Goal: Check status: Check status

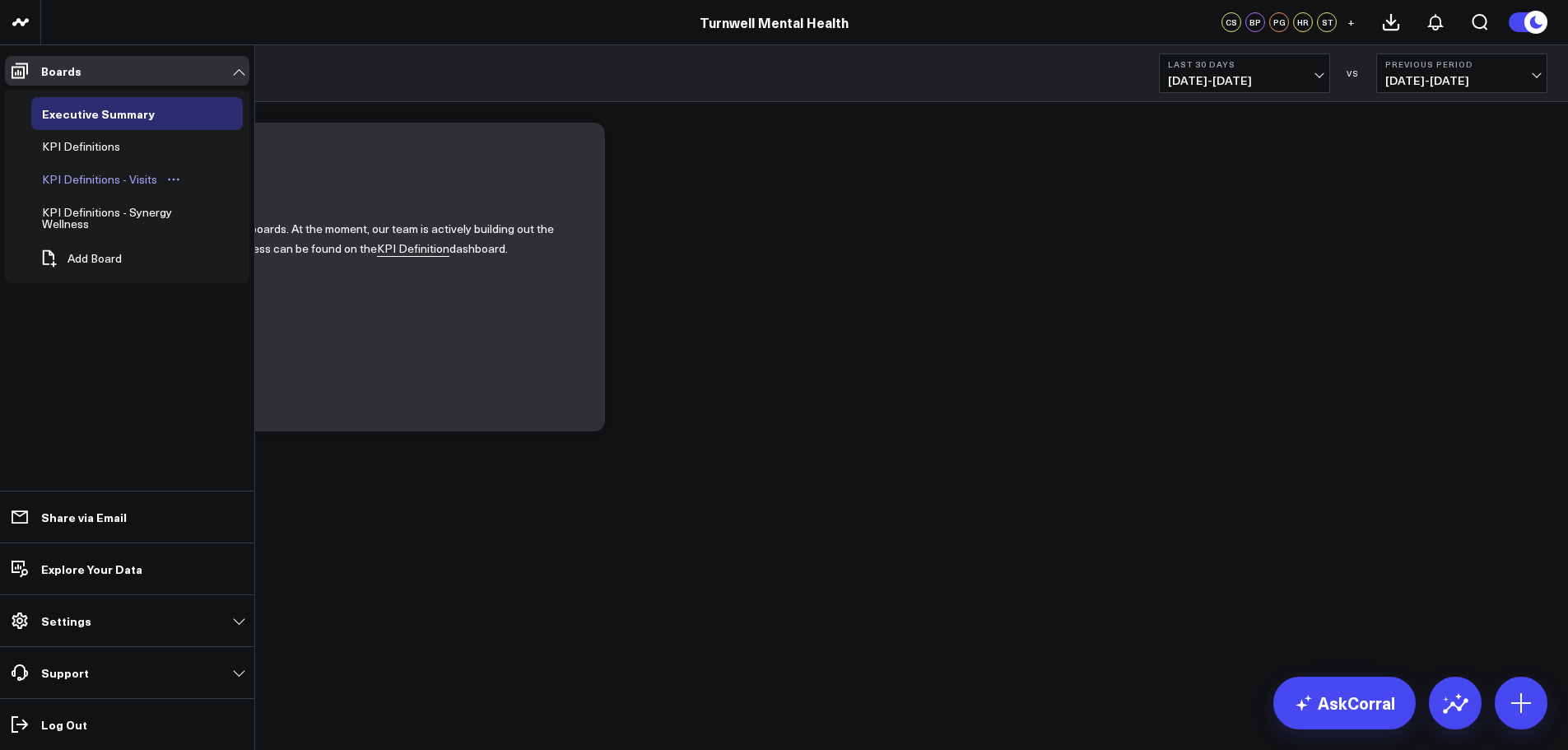
click at [172, 174] on icon "Open board menu" at bounding box center [174, 180] width 13 height 13
click at [144, 184] on div "KPI Definitions - Visits" at bounding box center [99, 179] width 123 height 20
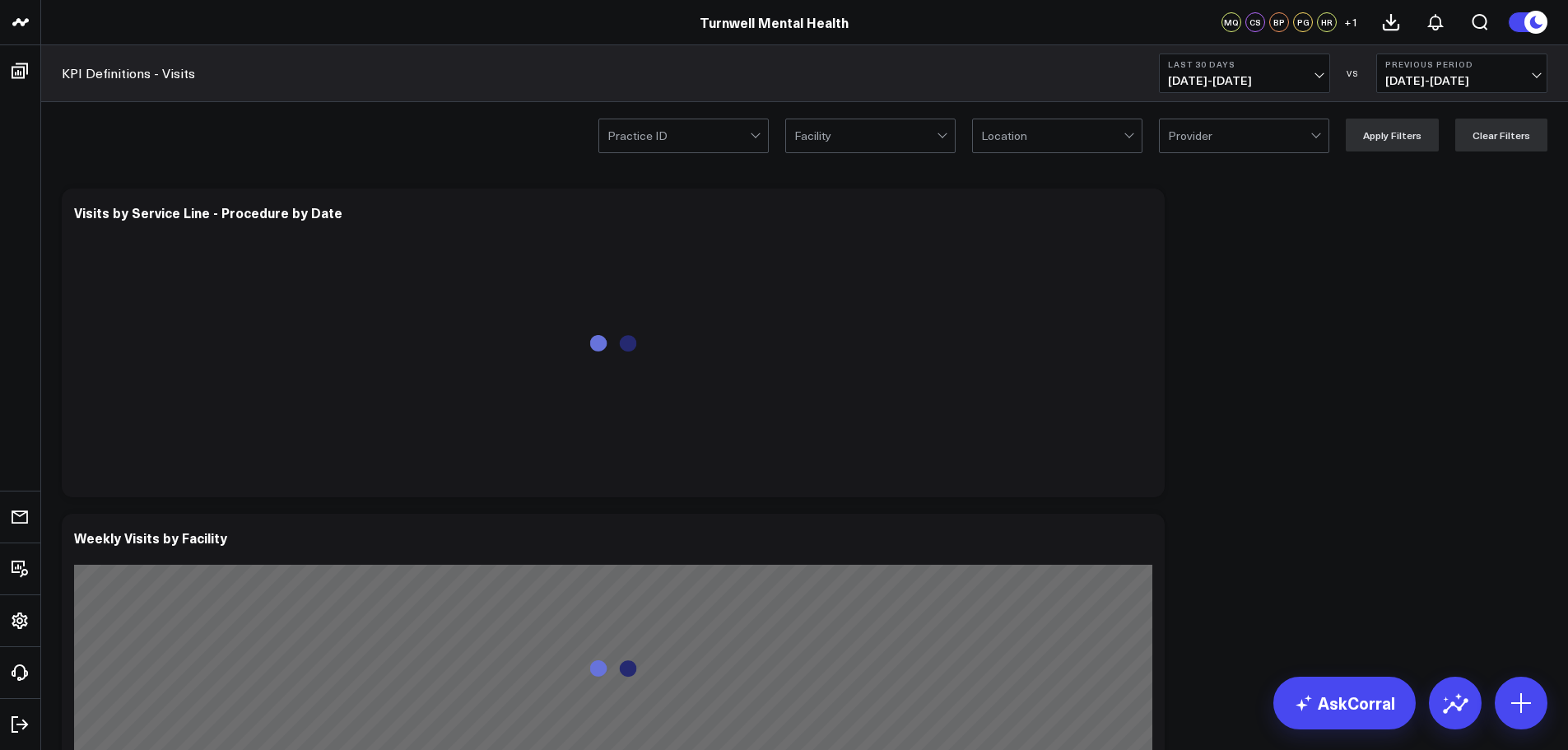
click at [662, 142] on div at bounding box center [678, 136] width 142 height 33
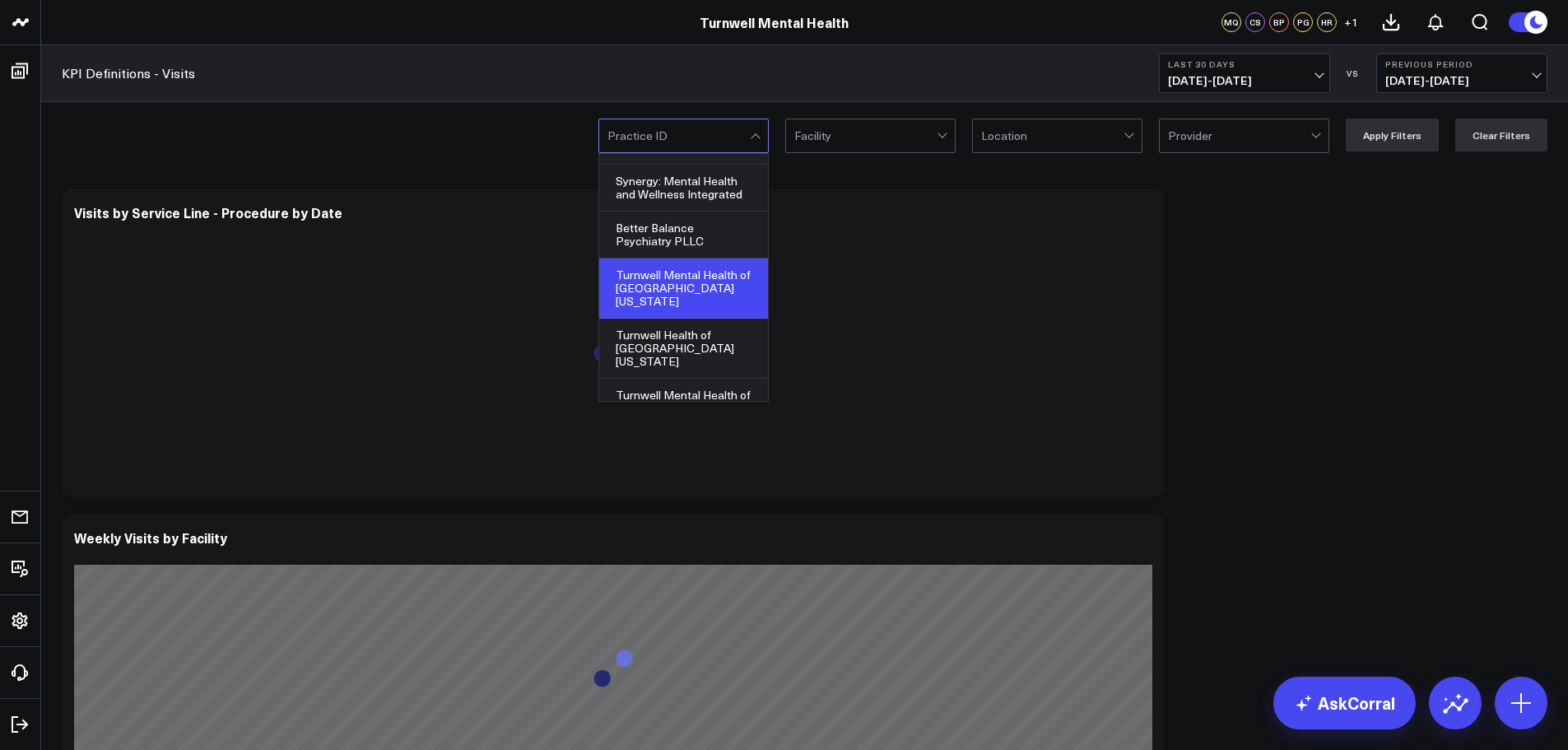
scroll to position [162, 0]
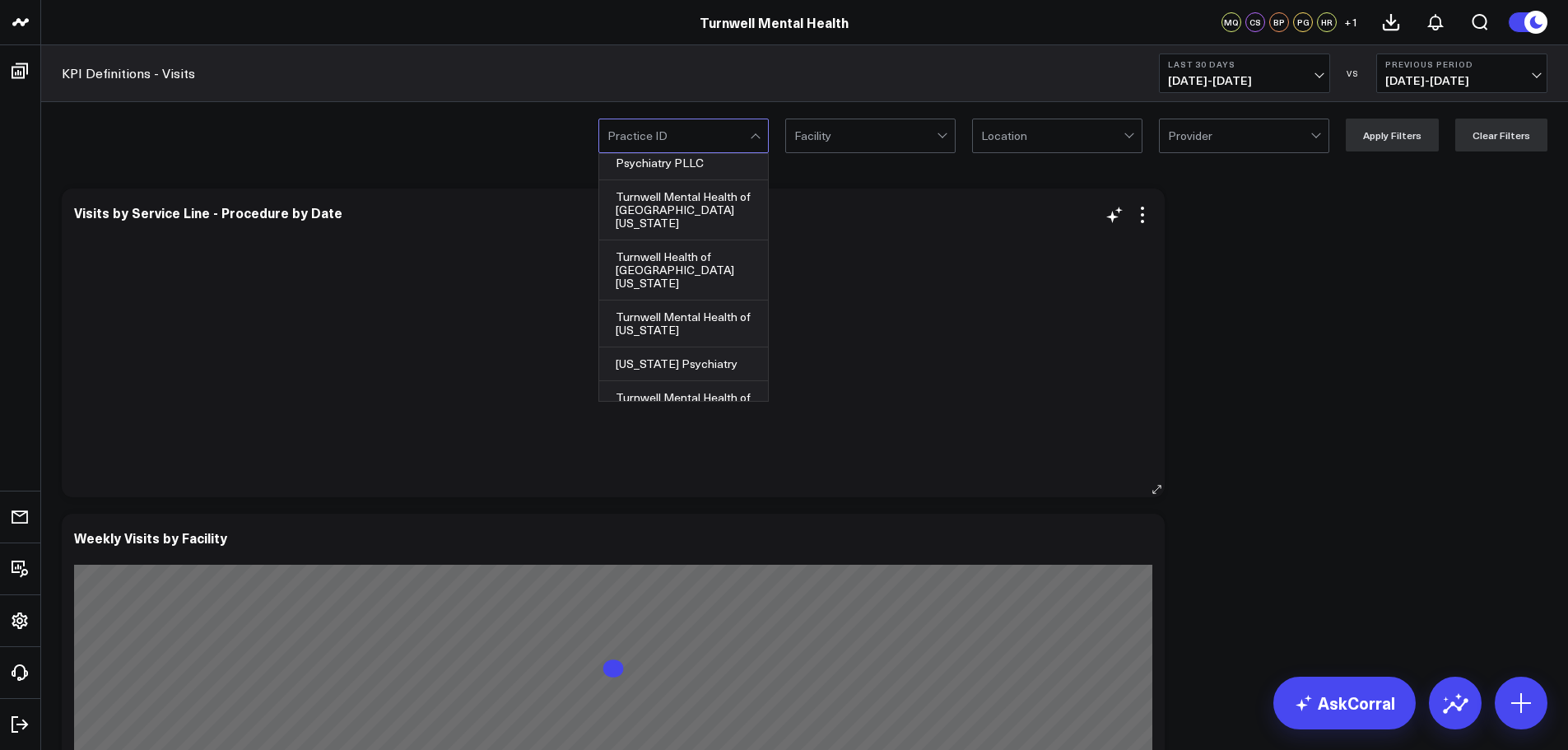
click at [701, 381] on div "Turnwell Mental Health of [US_STATE]" at bounding box center [683, 404] width 168 height 46
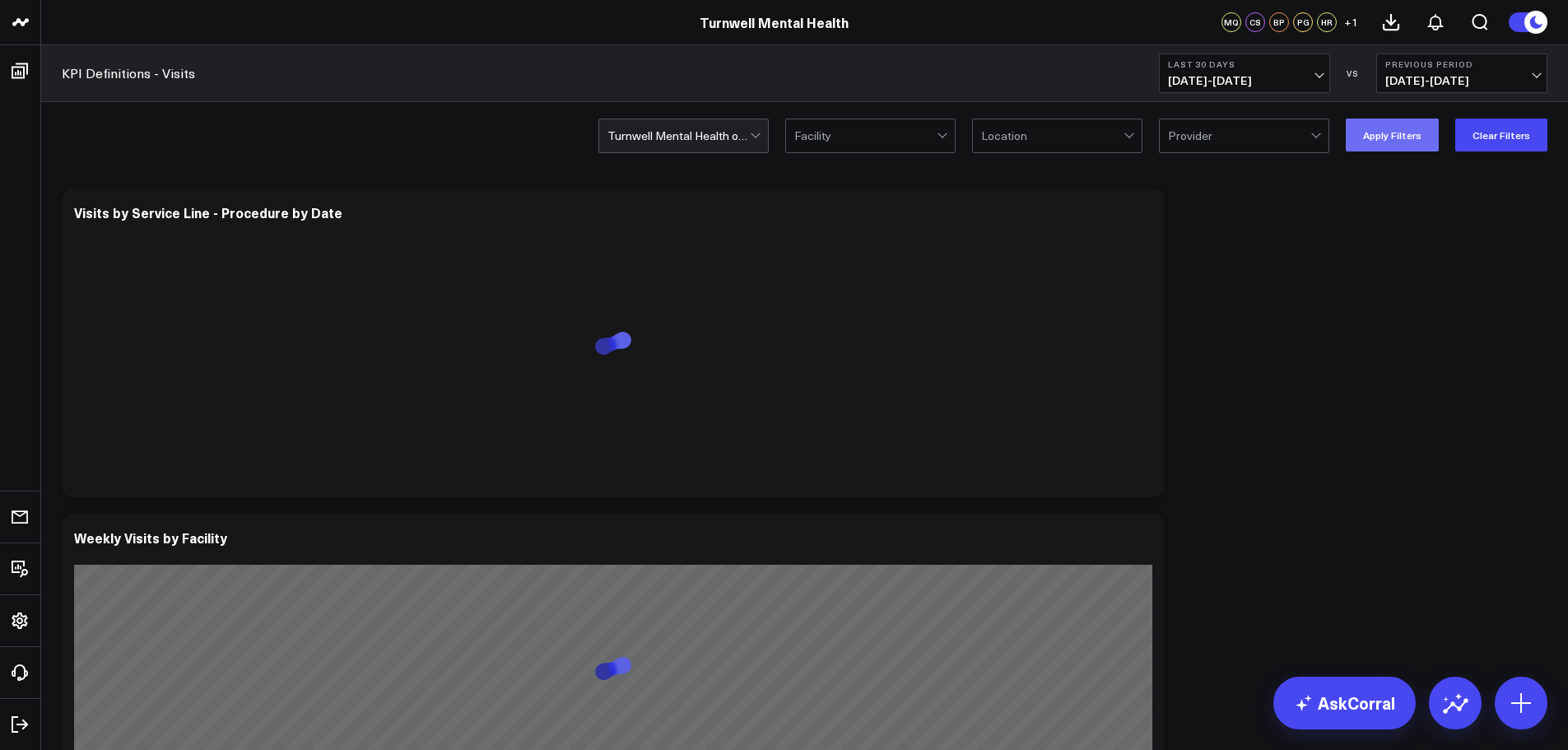
click at [1361, 134] on button "Apply Filters" at bounding box center [1392, 135] width 93 height 33
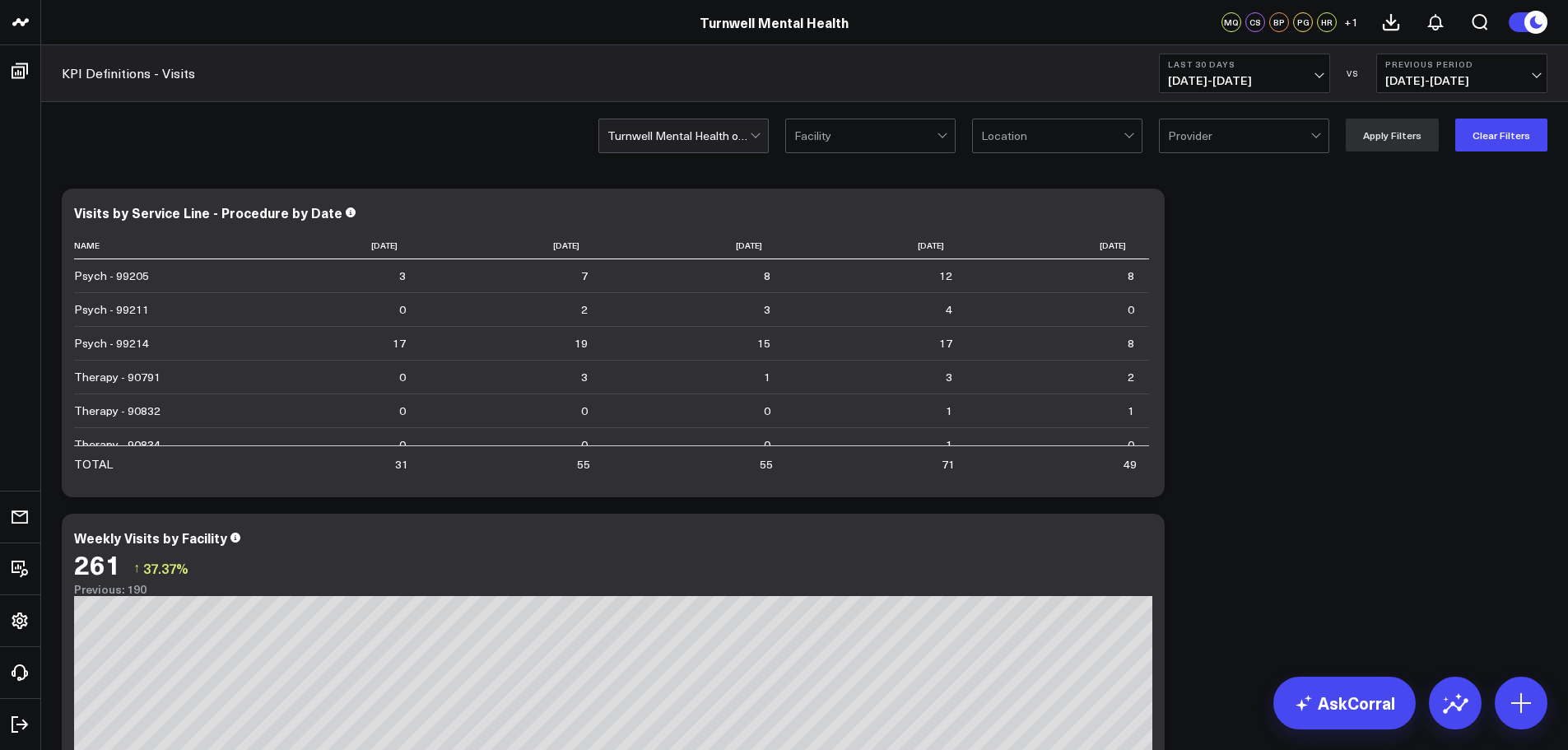
click at [1306, 72] on button "Last 30 Days [DATE] - [DATE]" at bounding box center [1244, 73] width 171 height 40
click at [1180, 522] on link "Custom Dates" at bounding box center [1244, 526] width 169 height 31
select select "9"
select select "2025"
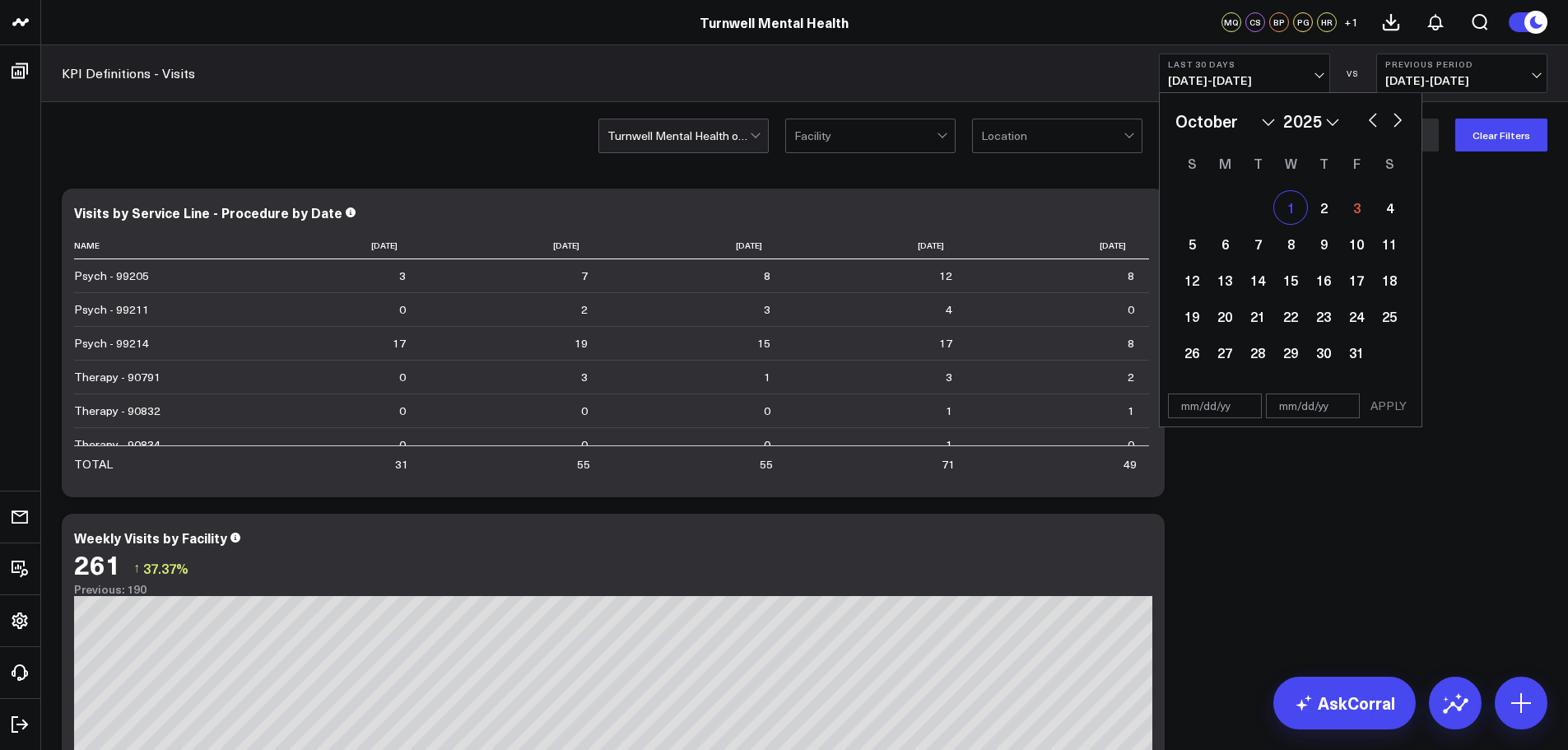
click at [1299, 212] on div "1" at bounding box center [1291, 207] width 33 height 33
type input "[DATE]"
select select "9"
select select "2025"
click at [1299, 212] on div "1" at bounding box center [1291, 207] width 33 height 33
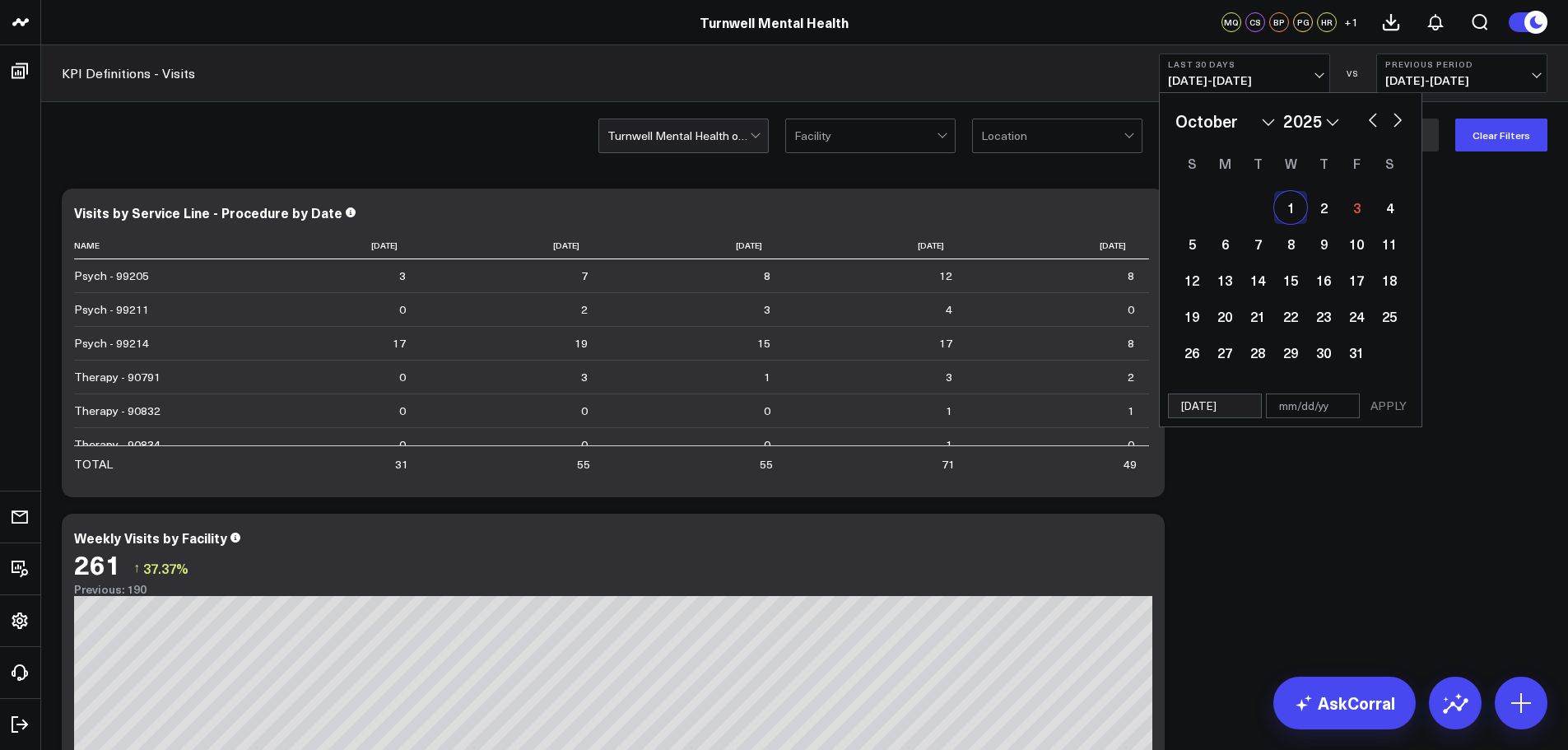
type input "[DATE]"
select select "9"
select select "2025"
click at [1389, 403] on button "APPLY" at bounding box center [1388, 406] width 50 height 24
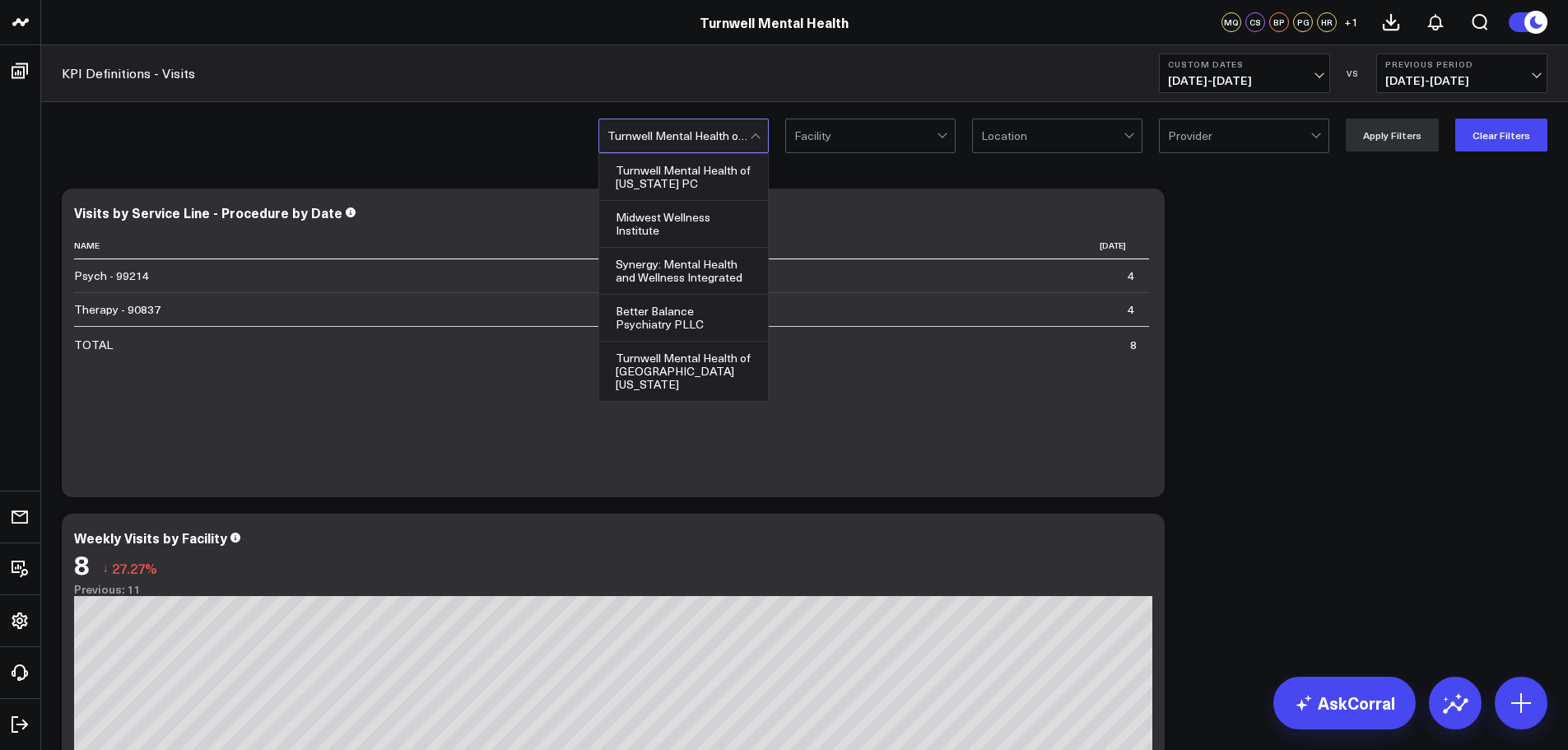
click at [708, 132] on div at bounding box center [678, 136] width 142 height 33
click at [718, 186] on div "Turnwell Mental Health of [US_STATE] PC" at bounding box center [683, 178] width 168 height 47
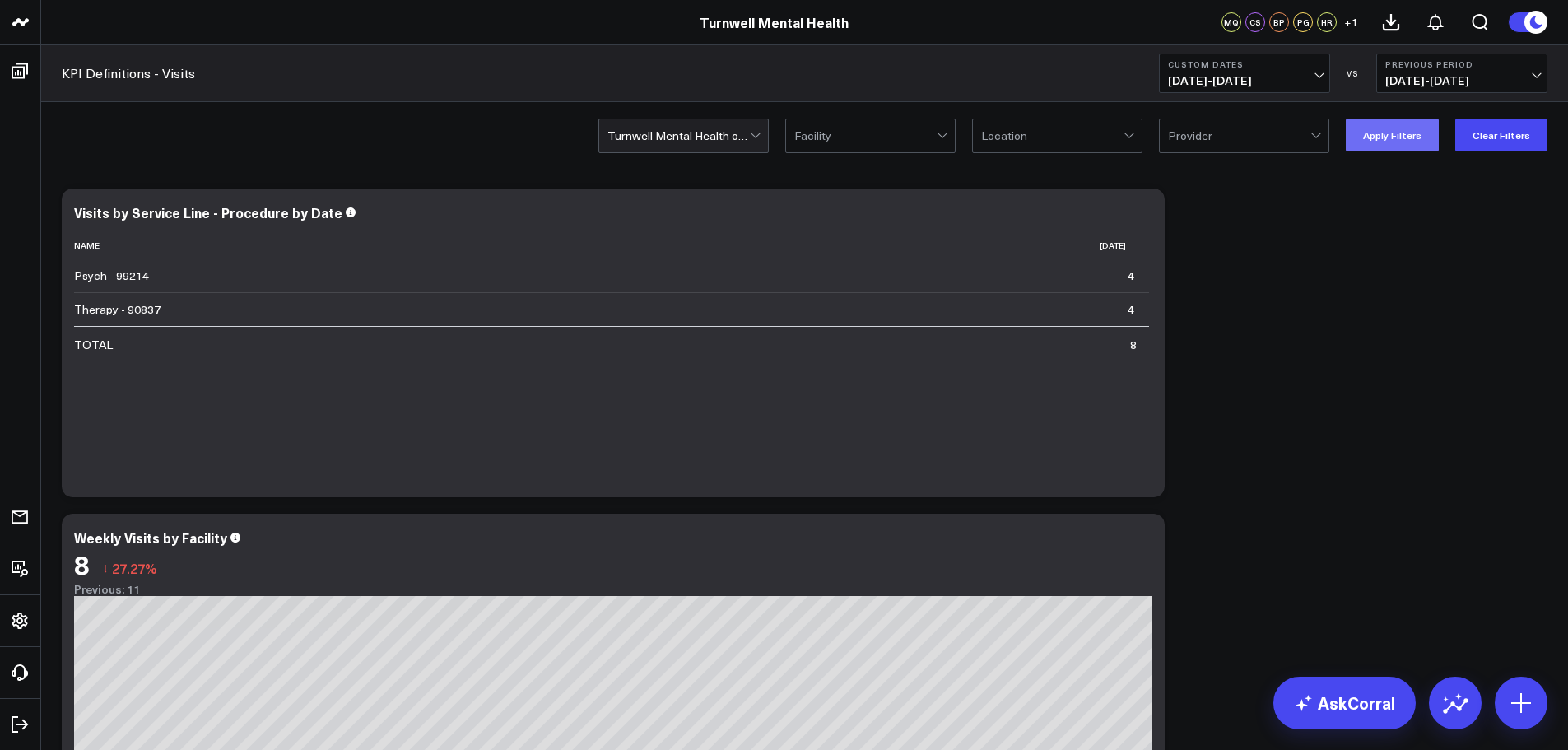
click at [1382, 132] on button "Apply Filters" at bounding box center [1392, 135] width 93 height 33
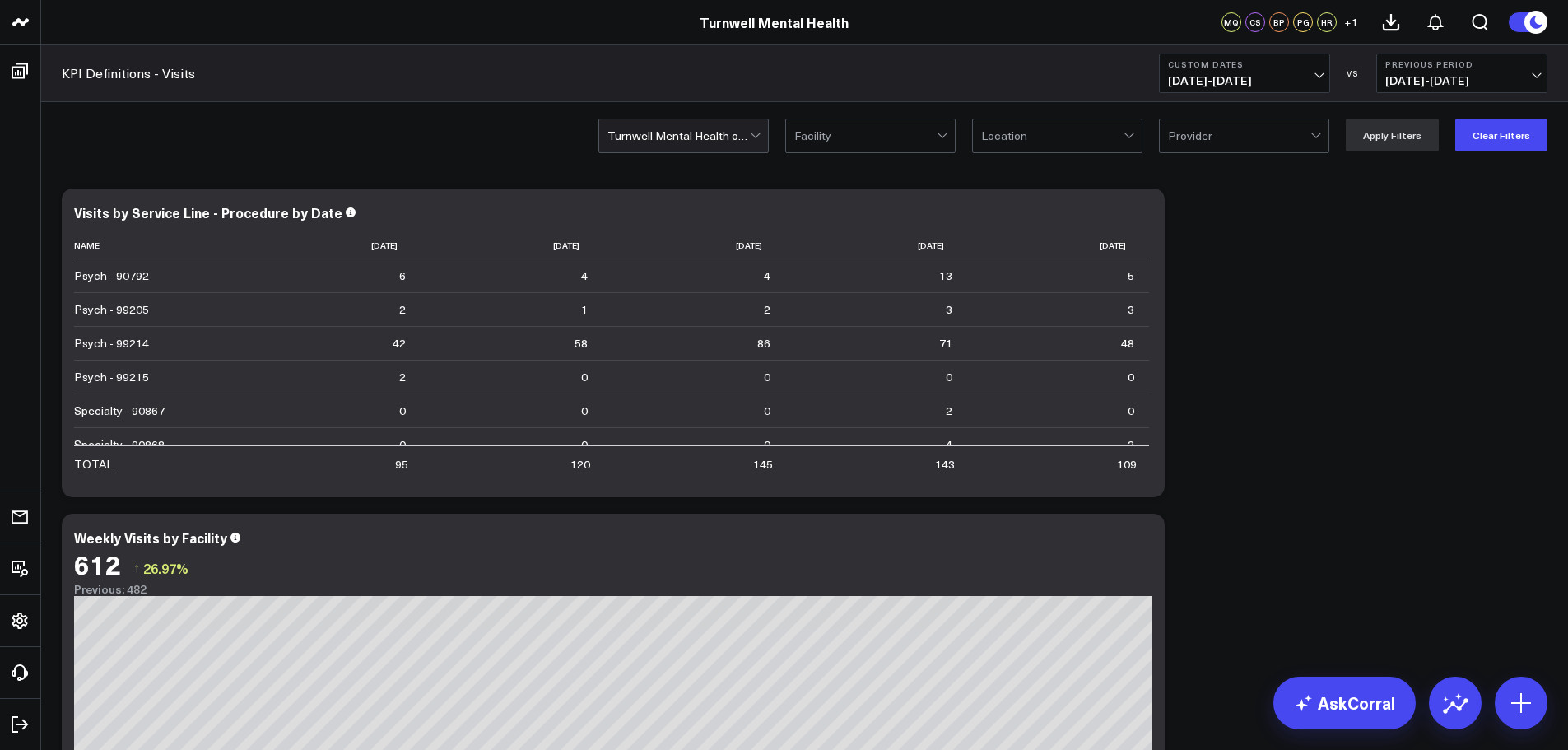
click at [1282, 74] on span "[DATE] - [DATE]" at bounding box center [1244, 81] width 153 height 13
click at [1231, 517] on link "Custom Dates" at bounding box center [1244, 526] width 169 height 31
select select "9"
select select "2025"
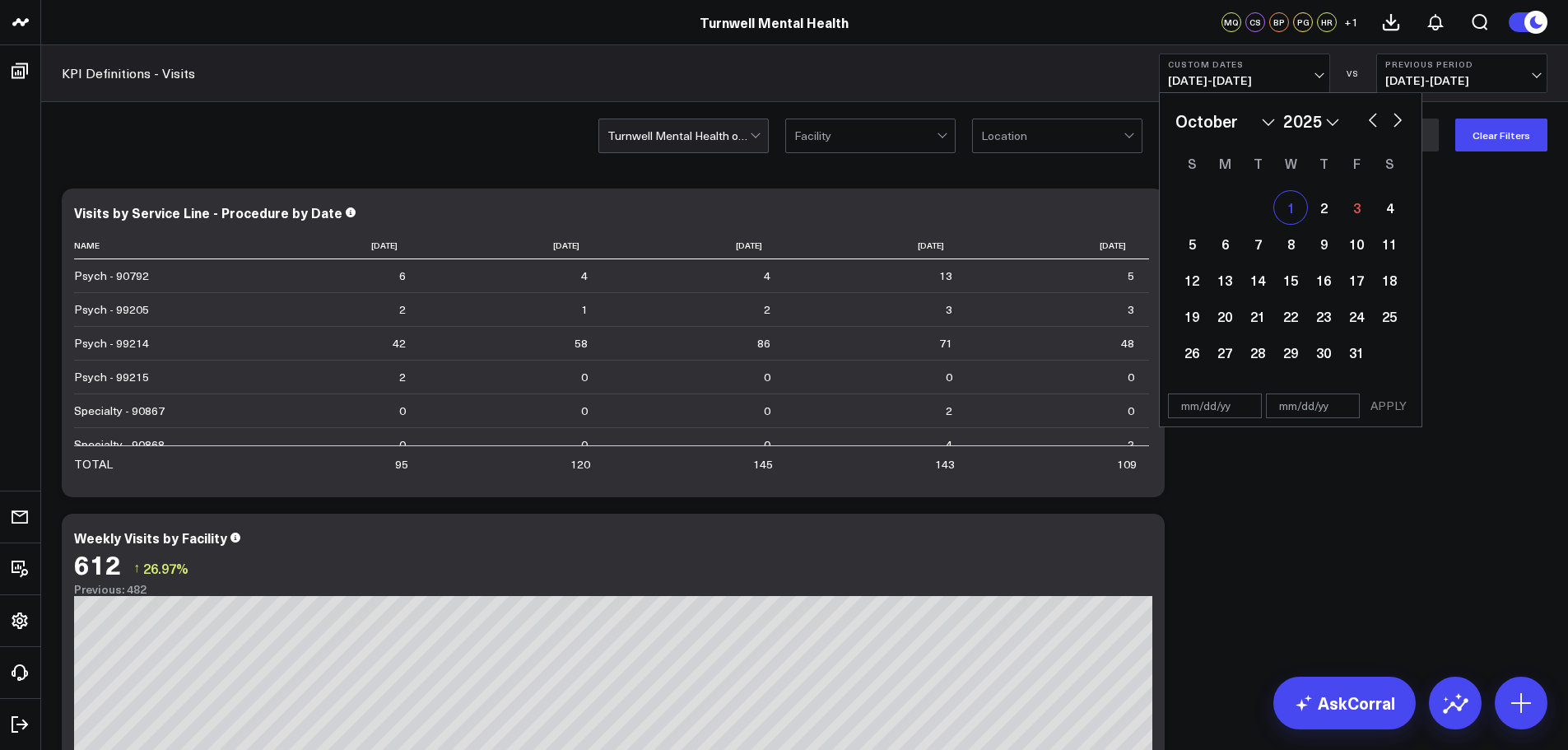
click at [1301, 215] on div "1" at bounding box center [1291, 207] width 33 height 33
type input "[DATE]"
select select "9"
select select "2025"
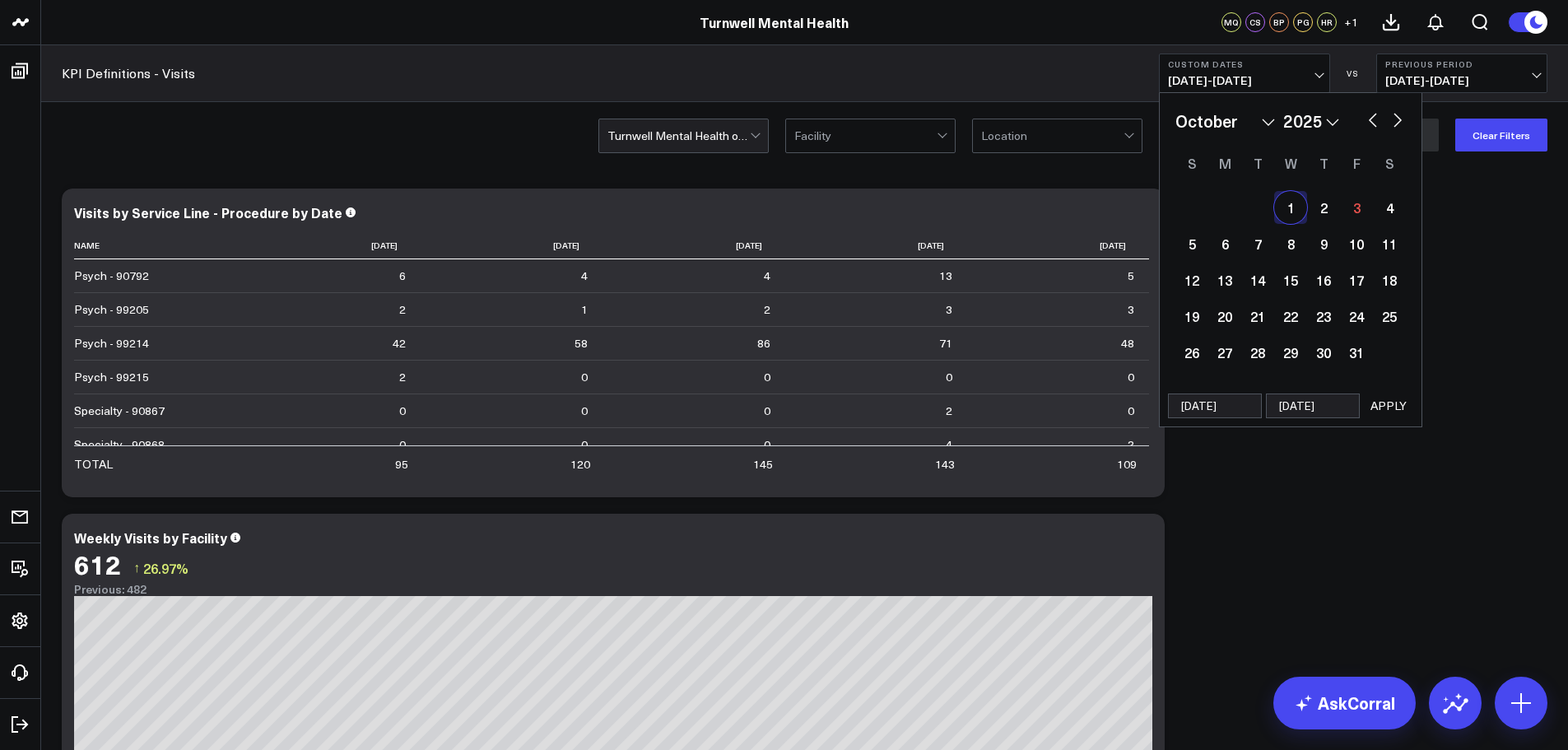
click at [1392, 406] on button "APPLY" at bounding box center [1388, 406] width 50 height 24
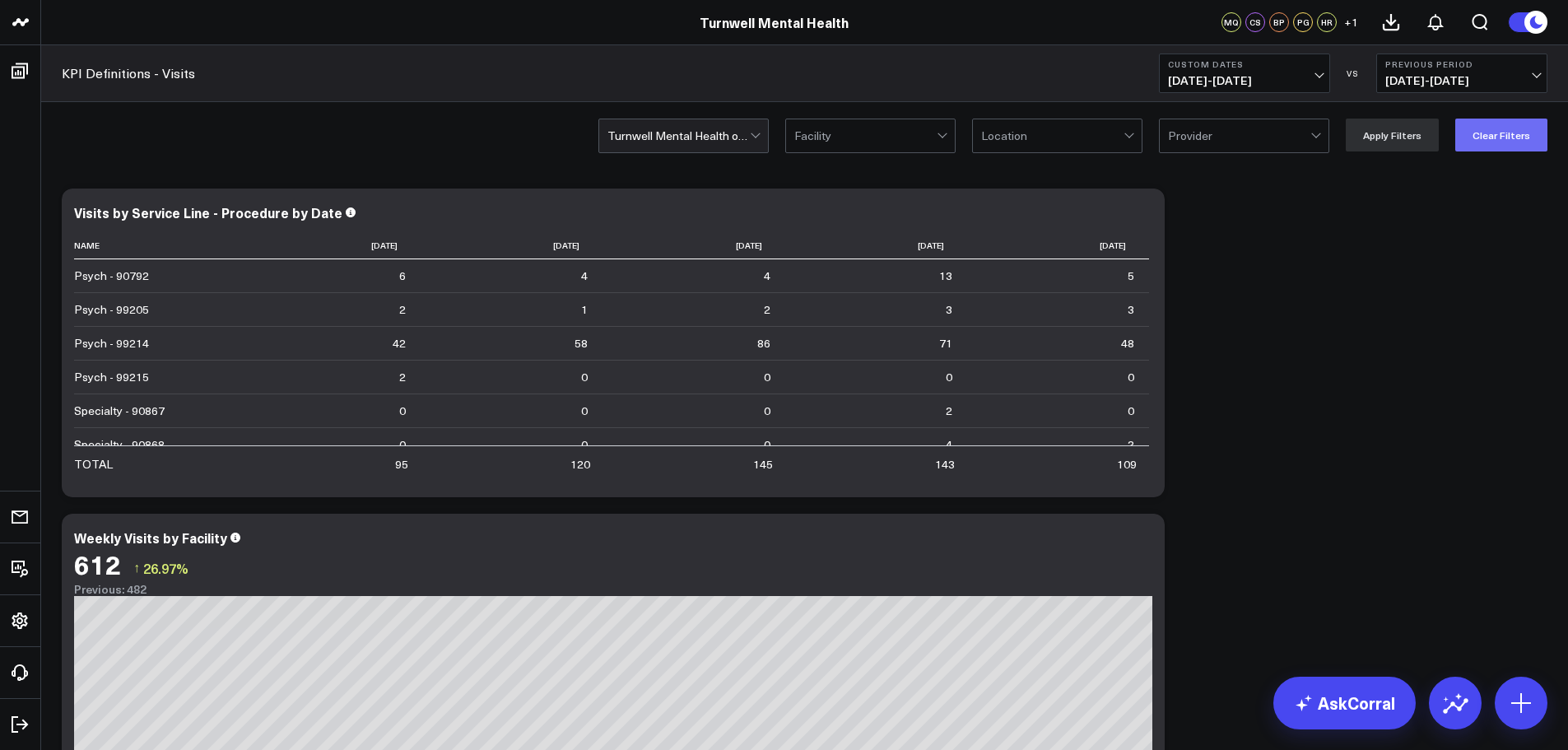
click at [1509, 129] on button "Clear Filters" at bounding box center [1501, 135] width 92 height 33
click at [659, 141] on div at bounding box center [678, 136] width 142 height 33
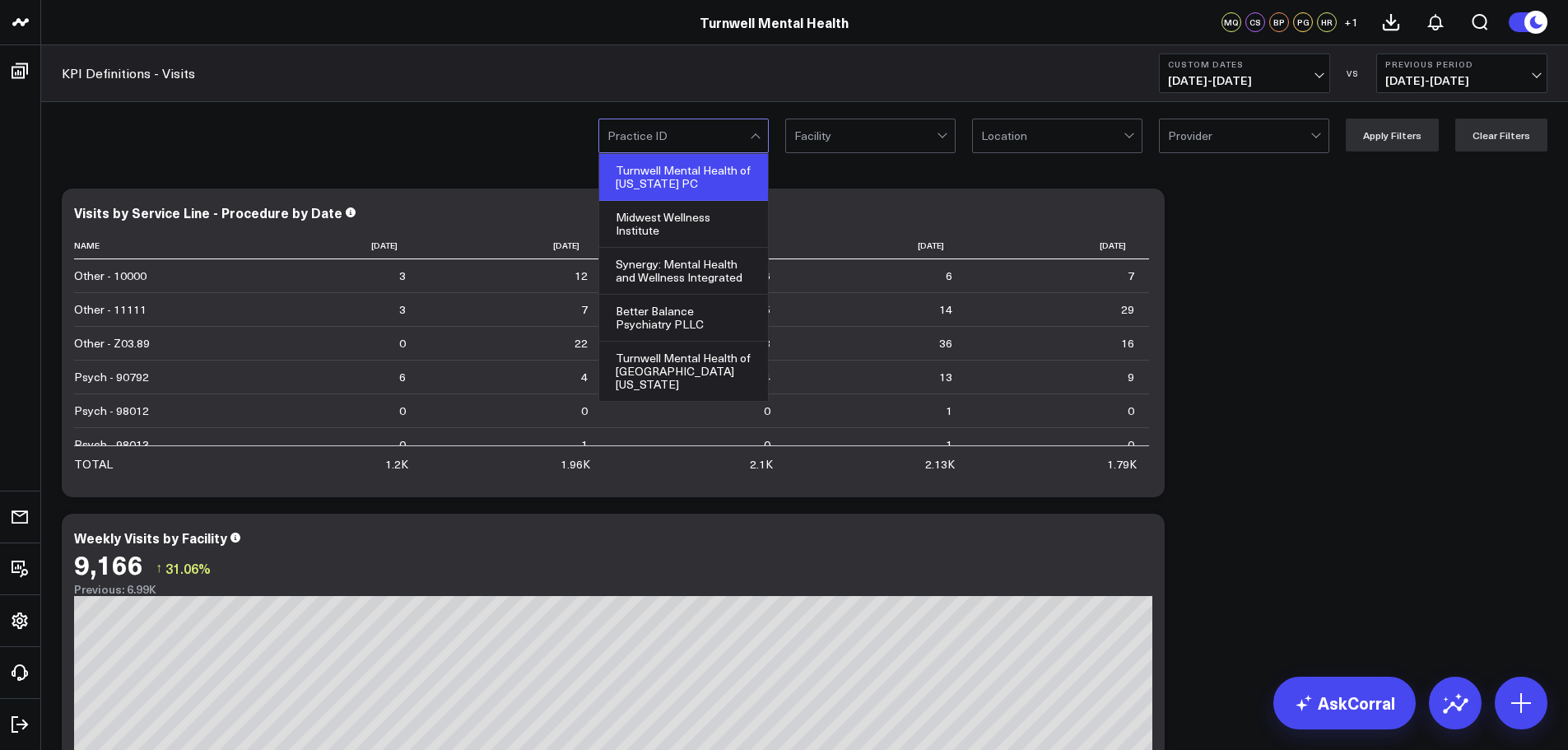
click at [724, 184] on div "Turnwell Mental Health of [US_STATE] PC" at bounding box center [683, 178] width 168 height 47
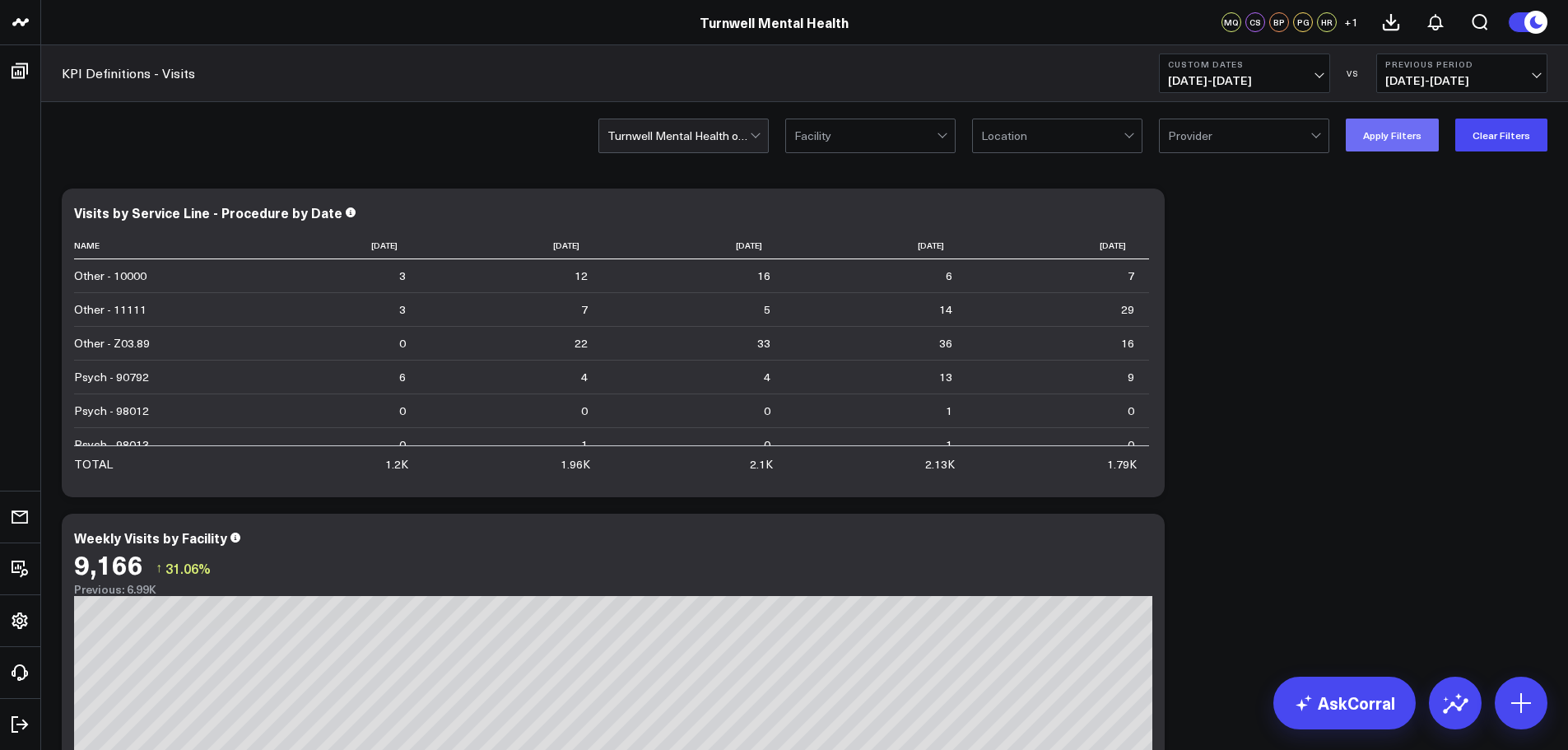
click at [1407, 149] on button "Apply Filters" at bounding box center [1392, 135] width 93 height 33
